Goal: Task Accomplishment & Management: Manage account settings

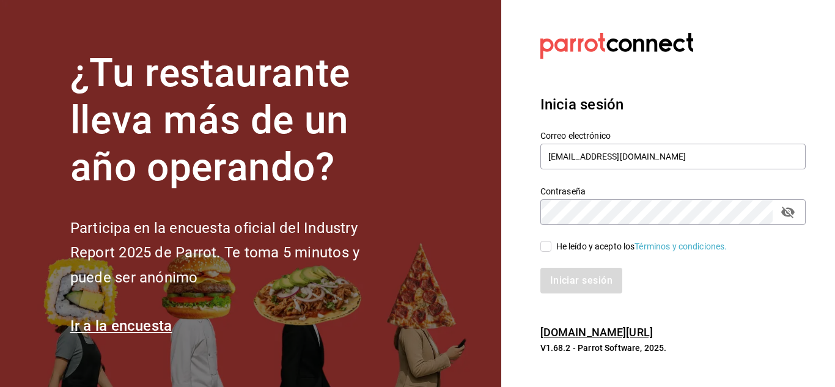
click at [545, 245] on input "He leído y acepto los Términos y condiciones." at bounding box center [545, 246] width 11 height 11
checkbox input "true"
click at [578, 274] on button "Iniciar sesión" at bounding box center [581, 281] width 83 height 26
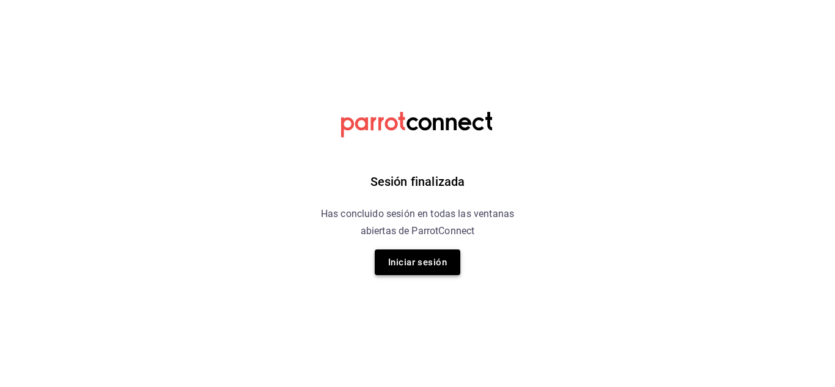
click at [425, 268] on button "Iniciar sesión" at bounding box center [418, 262] width 86 height 26
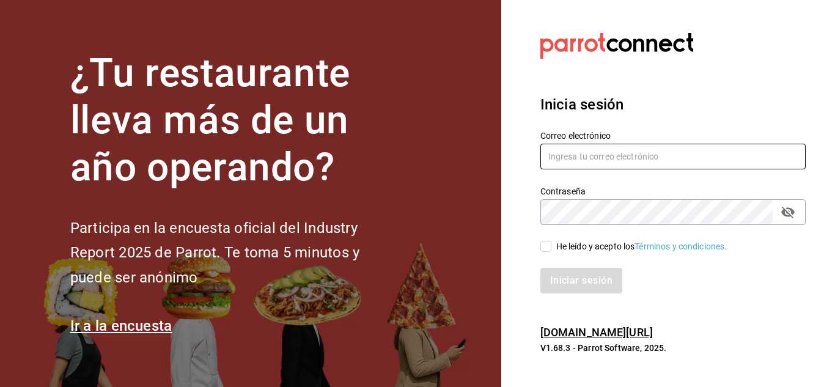
type input "deanbaez91@gmail.com"
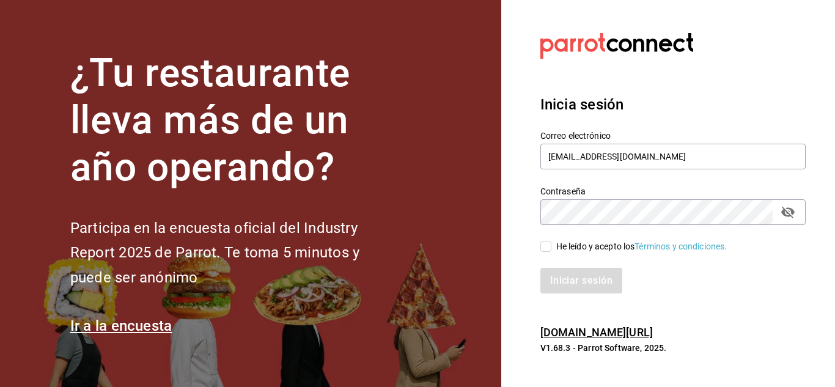
click at [546, 248] on input "He leído y acepto los Términos y condiciones." at bounding box center [545, 246] width 11 height 11
checkbox input "true"
click at [590, 281] on button "Iniciar sesión" at bounding box center [581, 281] width 83 height 26
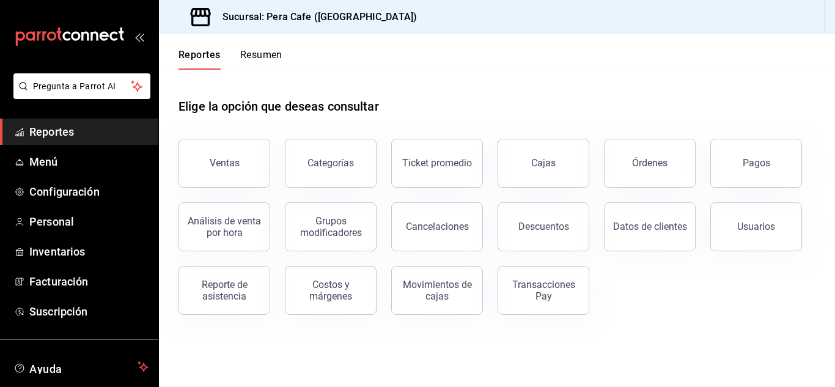
click at [609, 133] on div "Órdenes" at bounding box center [642, 156] width 106 height 64
